Goal: Navigation & Orientation: Find specific page/section

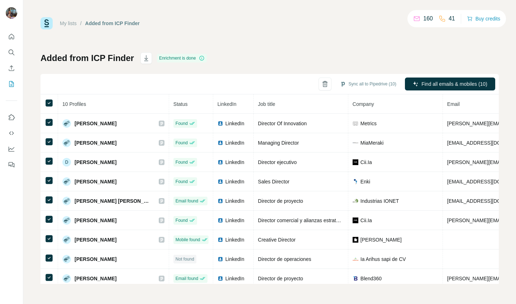
scroll to position [0, 198]
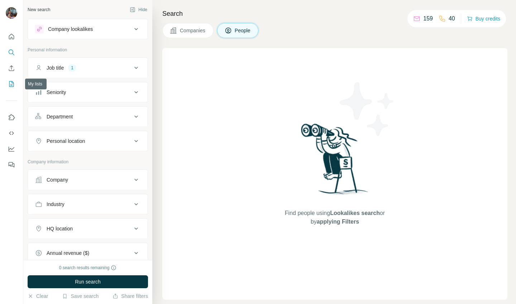
click at [10, 81] on icon "My lists" at bounding box center [11, 83] width 7 height 7
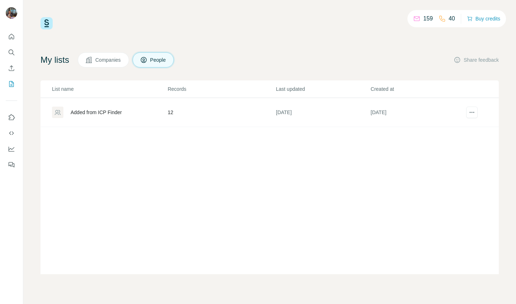
click at [111, 63] on span "Companies" at bounding box center [108, 59] width 26 height 7
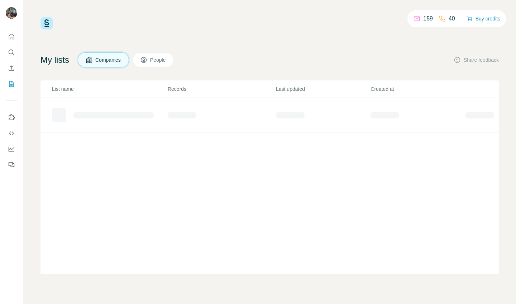
click at [111, 63] on span "Companies" at bounding box center [108, 59] width 26 height 7
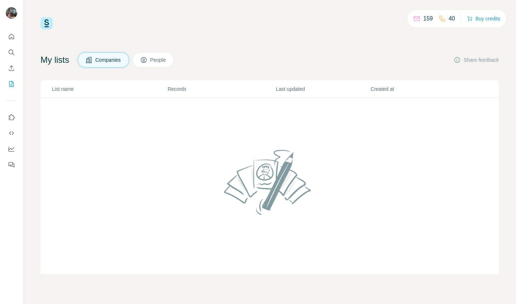
click at [199, 97] on th "Records" at bounding box center [221, 89] width 108 height 18
click at [11, 50] on icon "Search" at bounding box center [11, 52] width 7 height 7
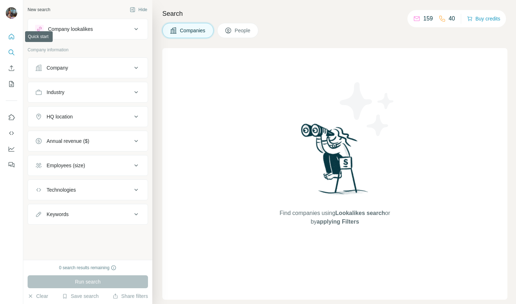
click at [11, 39] on icon "Quick start" at bounding box center [11, 36] width 7 height 7
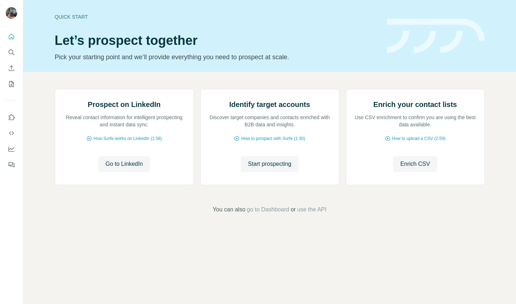
scroll to position [5, 0]
